Goal: Task Accomplishment & Management: Manage account settings

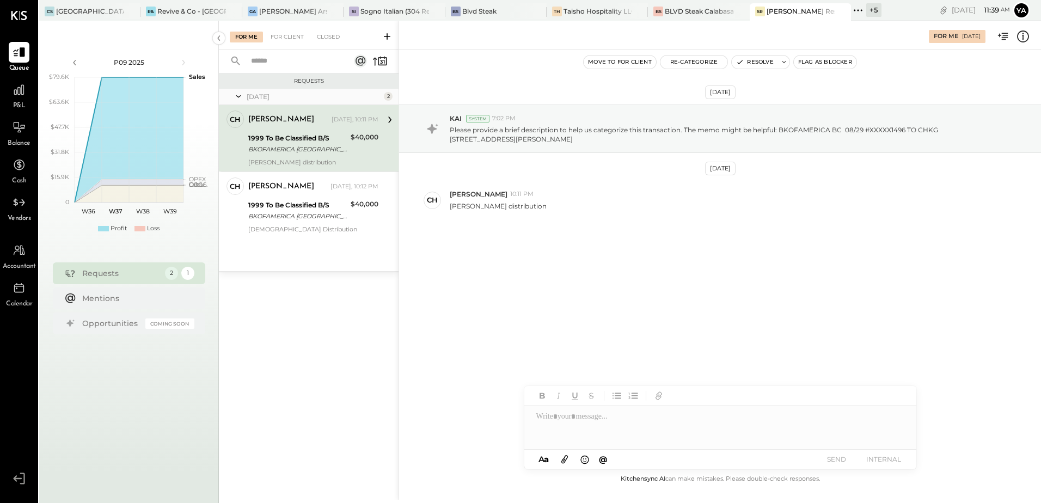
click at [303, 150] on div "BKOFAMERICA [GEOGRAPHIC_DATA] 08/29 #XXXXX1496 TO CHKG [STREET_ADDRESS][PERSON_…" at bounding box center [297, 149] width 99 height 11
click at [690, 63] on button "Re-Categorize" at bounding box center [694, 62] width 68 height 13
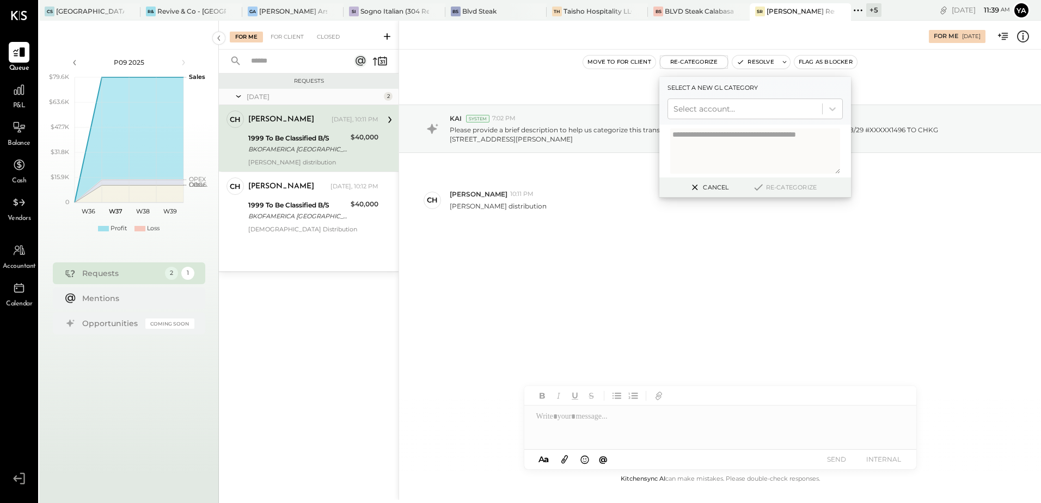
click at [710, 105] on div at bounding box center [744, 108] width 143 height 13
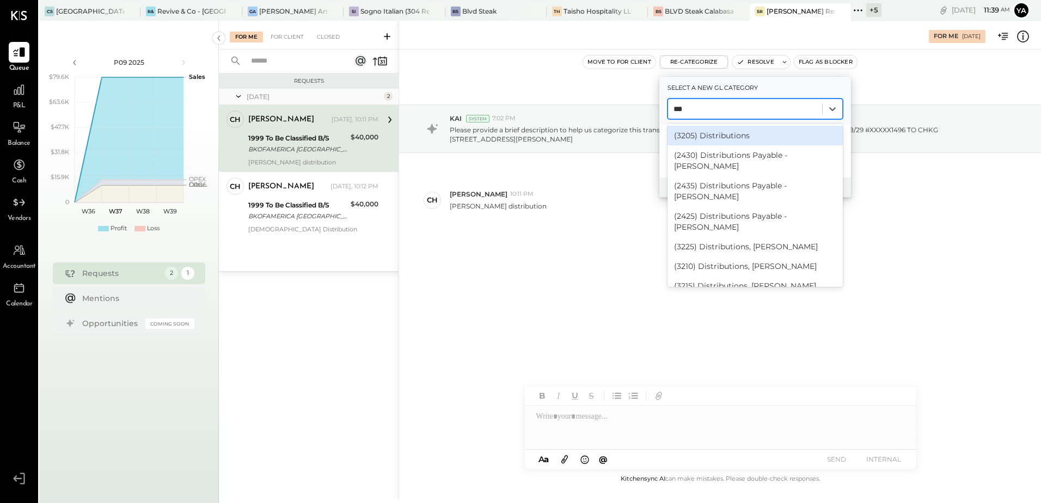
type input "****"
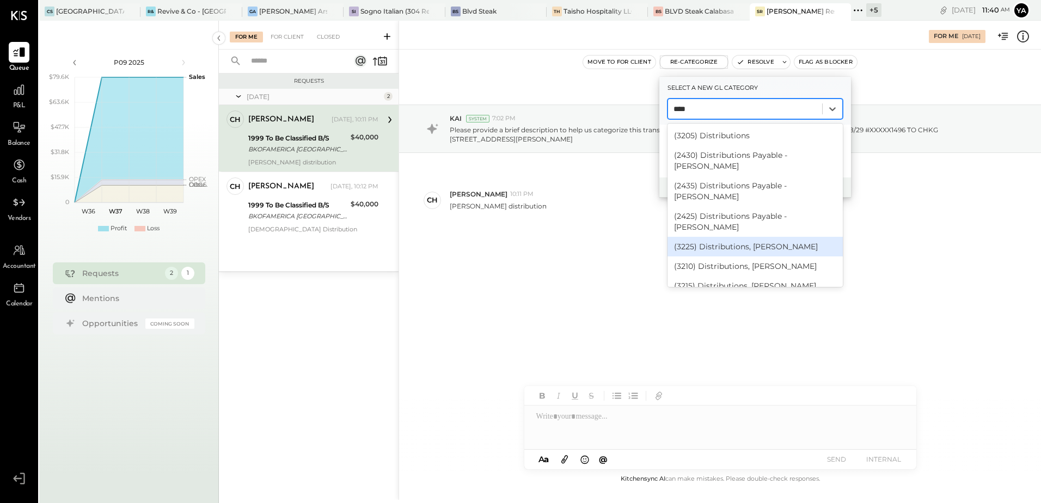
scroll to position [9, 0]
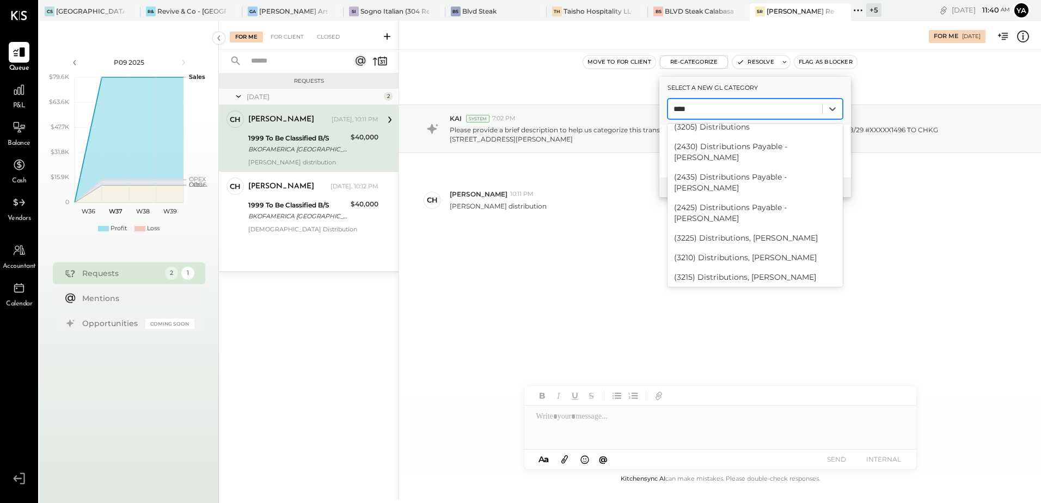
click at [742, 287] on div "(3220) Distributions, [PERSON_NAME]" at bounding box center [754, 297] width 175 height 20
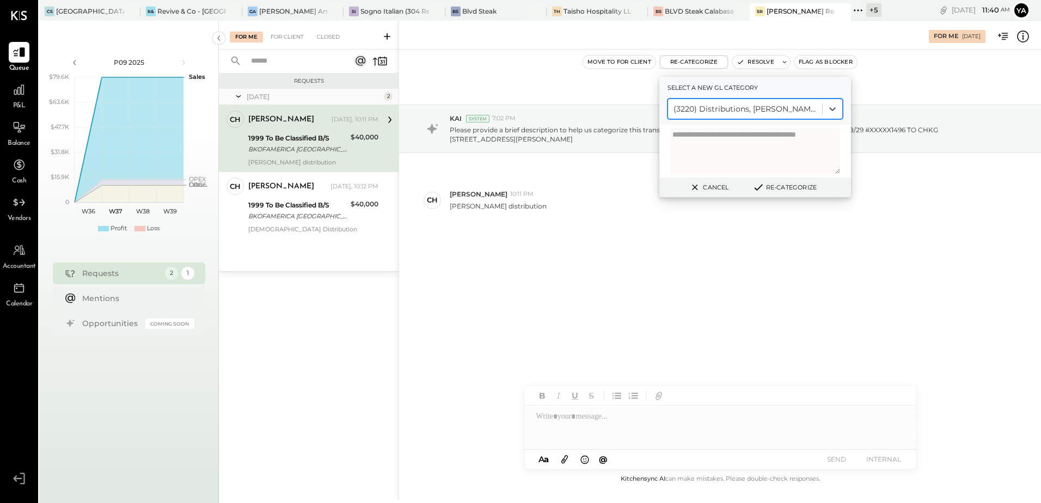
click at [771, 194] on div "Cancel Re-Categorize" at bounding box center [755, 187] width 192 height 20
click at [774, 189] on button "Re-Categorize" at bounding box center [784, 187] width 72 height 13
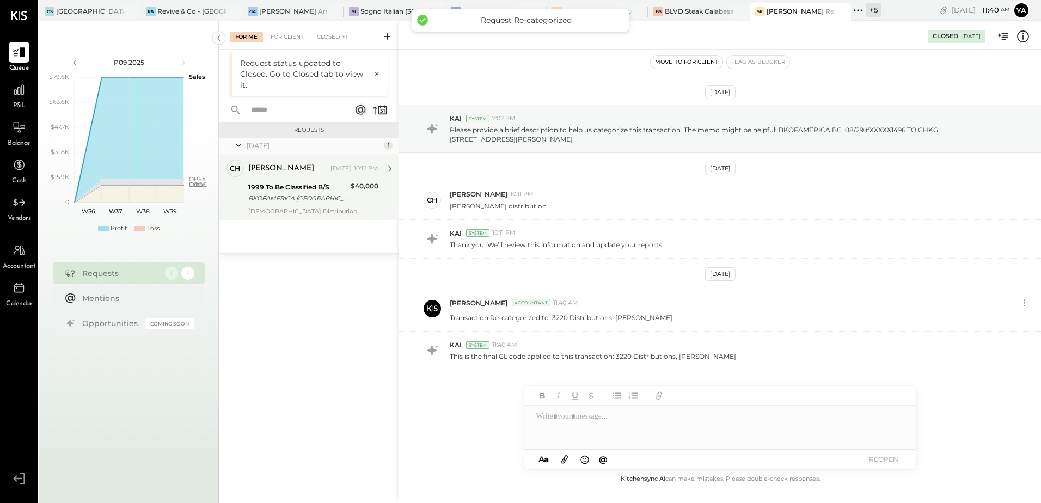
click at [306, 191] on div "1999 To Be Classified B/S" at bounding box center [297, 187] width 99 height 11
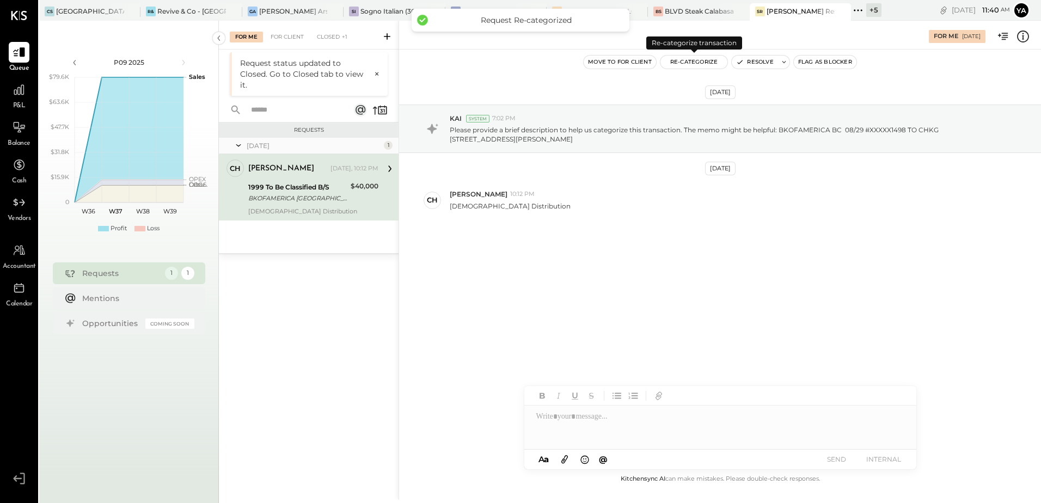
click at [713, 58] on button "Re-Categorize" at bounding box center [694, 62] width 68 height 13
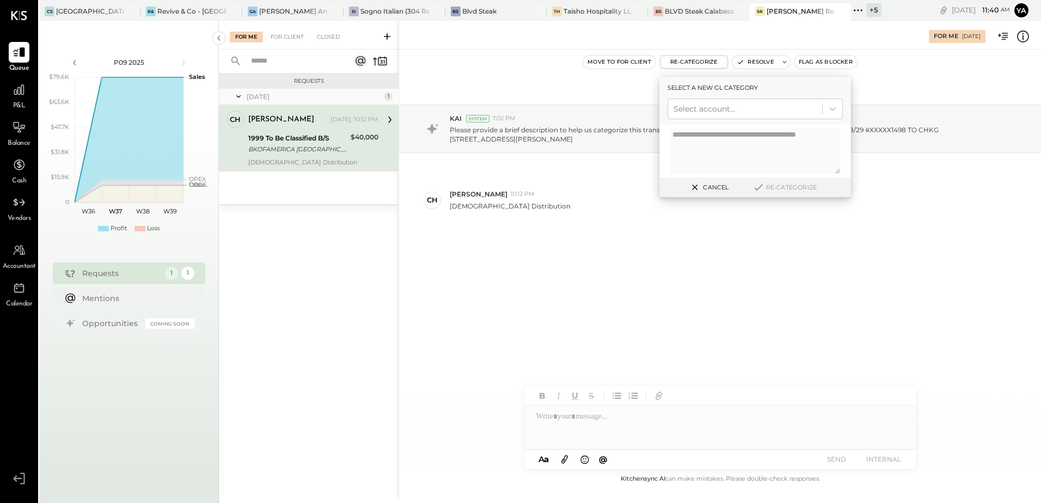
click at [718, 120] on div "Select a new gl category Select account..." at bounding box center [755, 101] width 192 height 48
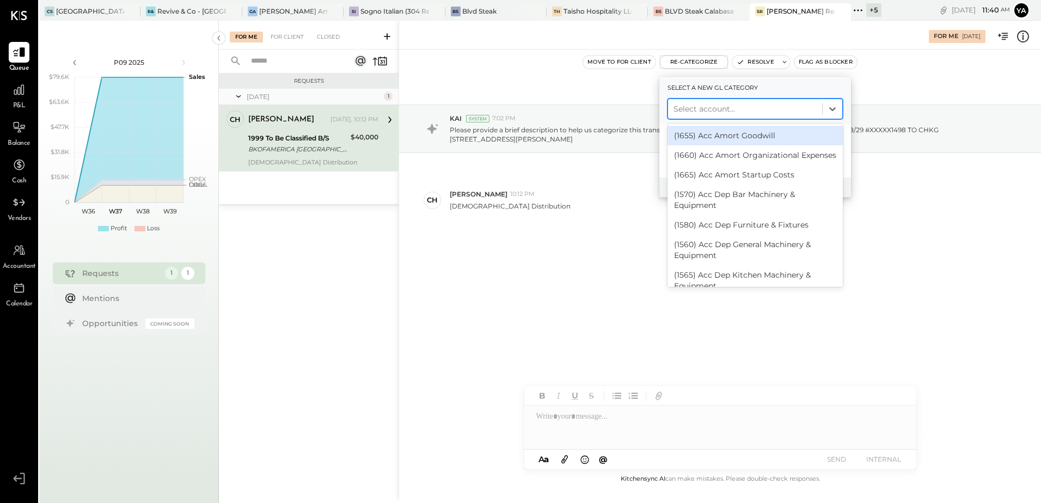
click at [722, 112] on div at bounding box center [744, 108] width 143 height 13
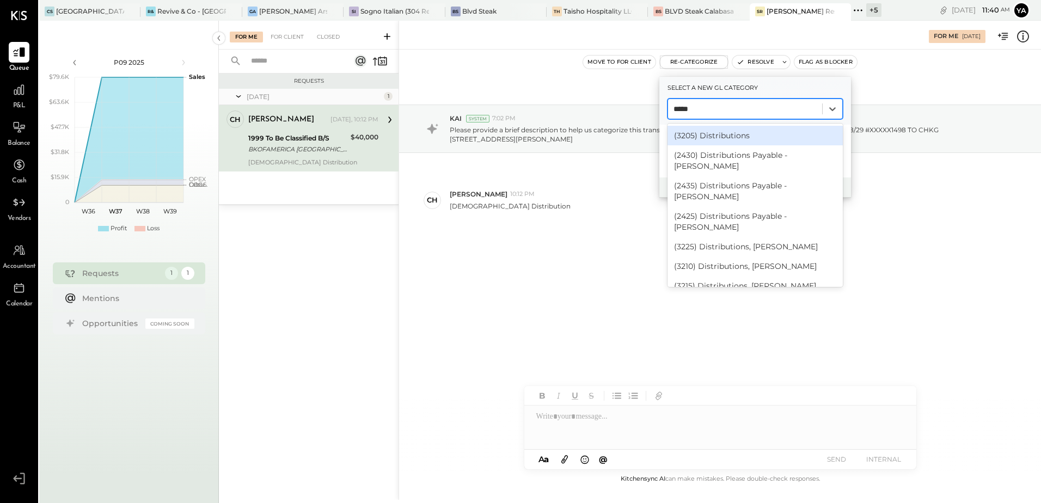
type input "******"
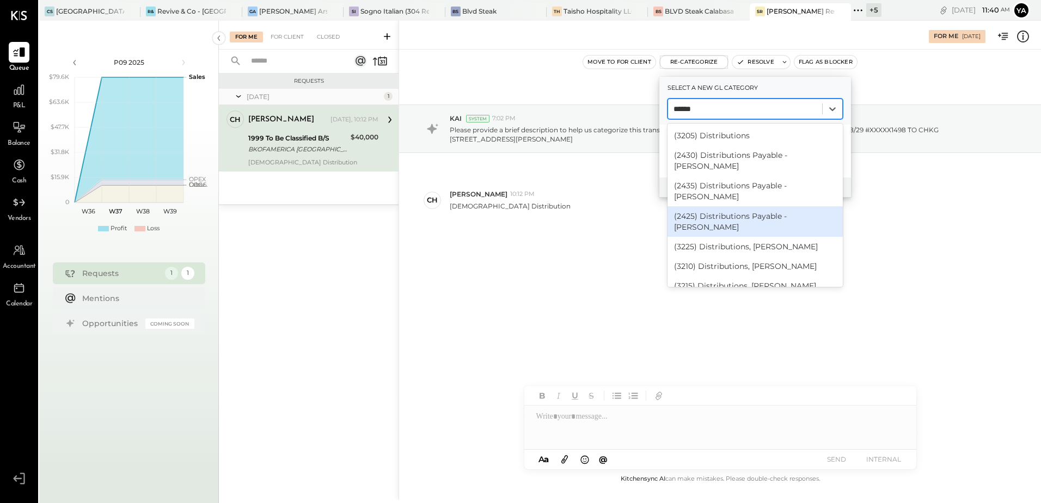
scroll to position [9, 0]
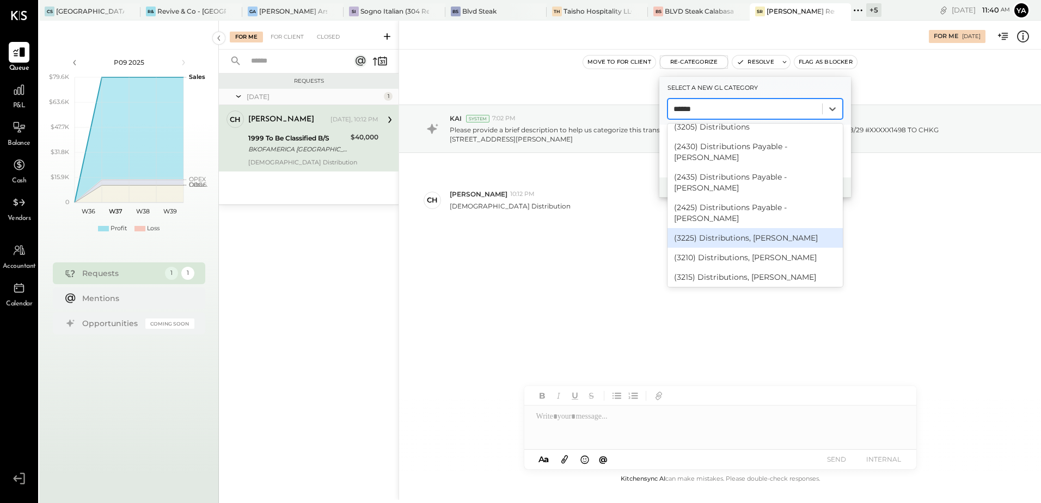
click at [778, 228] on div "(3225) Distributions, [PERSON_NAME]" at bounding box center [754, 238] width 175 height 20
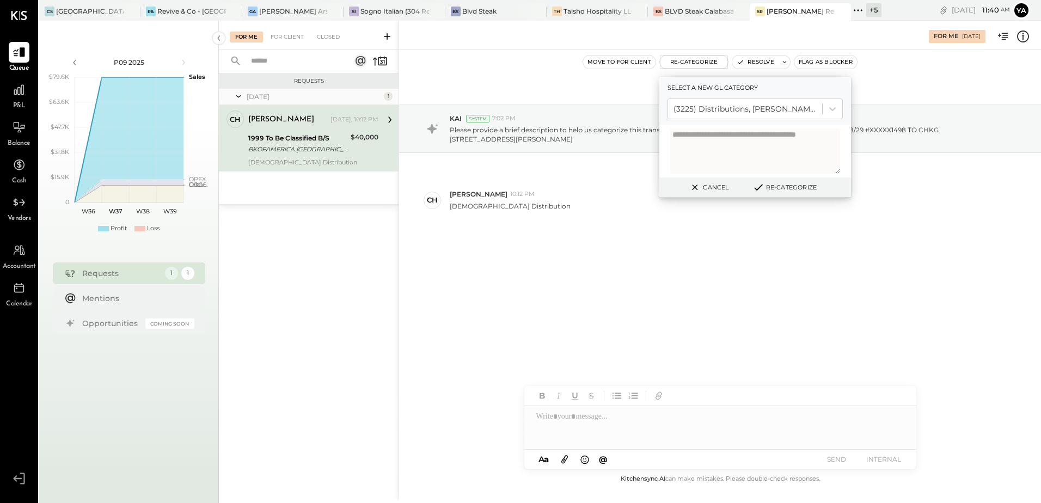
click at [807, 185] on button "Re-Categorize" at bounding box center [784, 187] width 72 height 13
click at [803, 186] on button "Re-Categorize" at bounding box center [788, 187] width 72 height 13
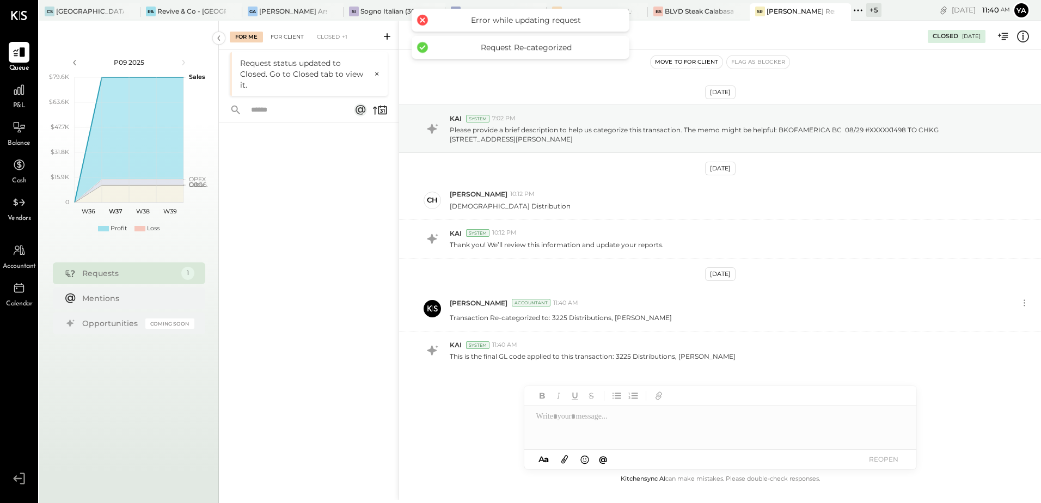
click at [299, 38] on div "For Client" at bounding box center [287, 37] width 44 height 11
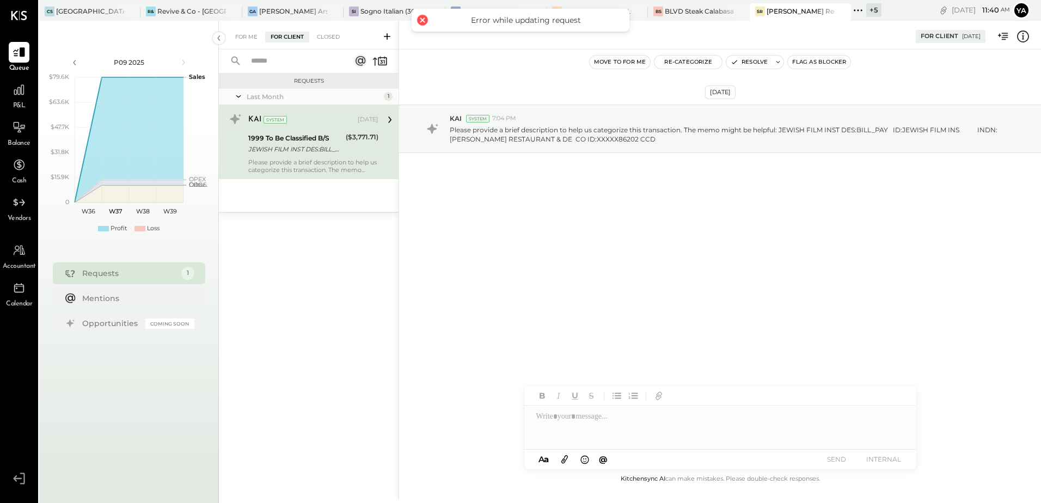
click at [330, 43] on div "For Me For Client Closed" at bounding box center [309, 35] width 180 height 29
click at [330, 41] on div "Closed" at bounding box center [328, 37] width 34 height 11
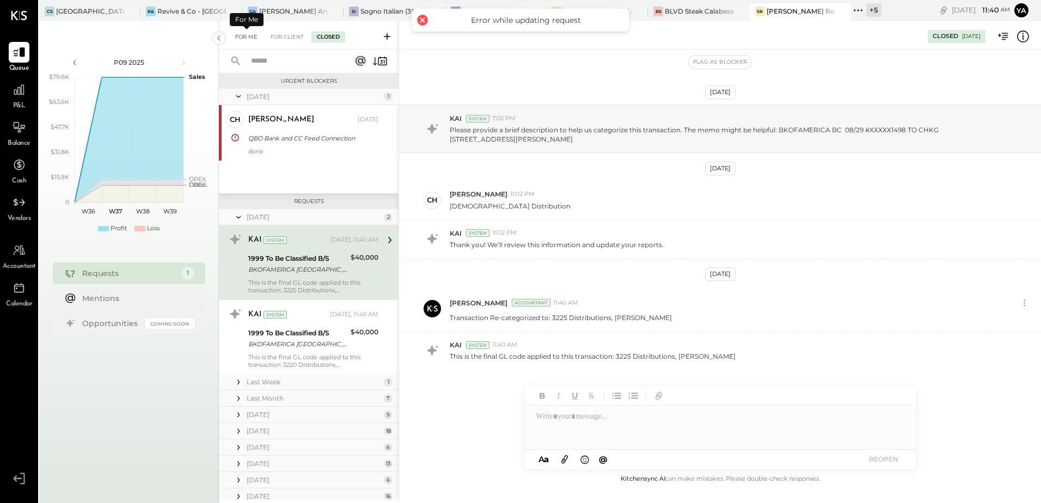
click at [251, 32] on div "For Me" at bounding box center [246, 37] width 33 height 11
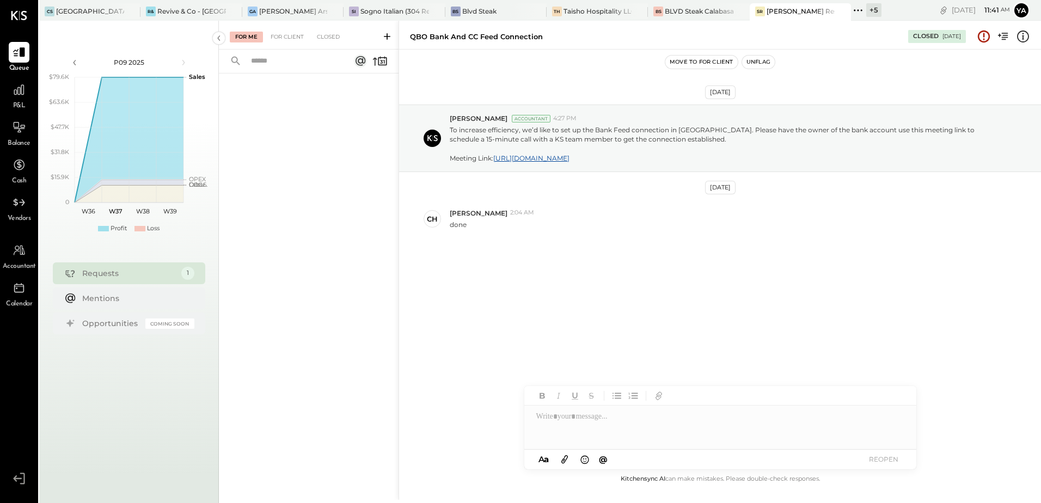
click at [328, 187] on div at bounding box center [309, 273] width 180 height 400
click at [246, 34] on div "For Me" at bounding box center [246, 37] width 33 height 11
click at [297, 33] on div "For Client" at bounding box center [287, 37] width 44 height 11
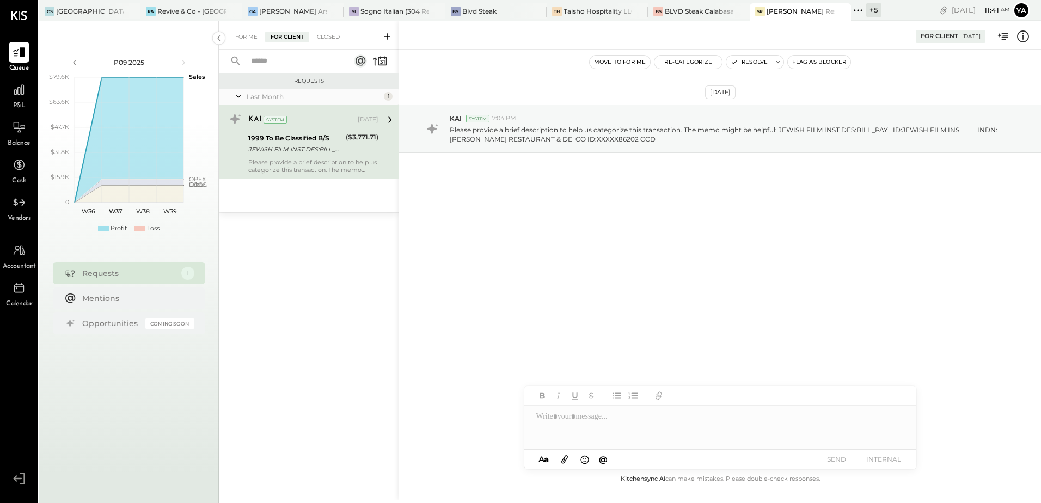
click at [332, 151] on div "JEWISH FILM INST DES:BILL_PAY ID:JEWISH FILM INS INDN:[PERSON_NAME] RESTAURANT …" at bounding box center [295, 149] width 94 height 11
